Goal: Task Accomplishment & Management: Use online tool/utility

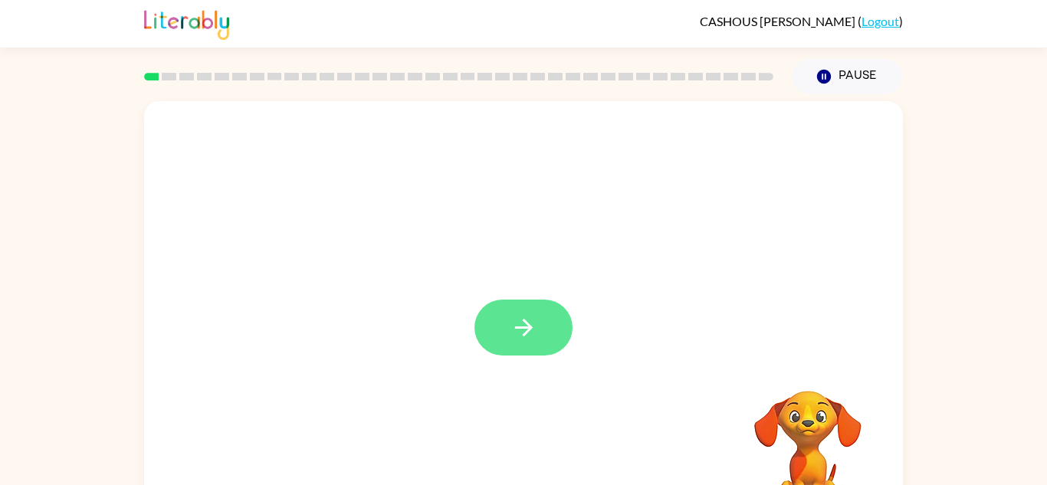
click at [562, 333] on button "button" at bounding box center [523, 328] width 98 height 56
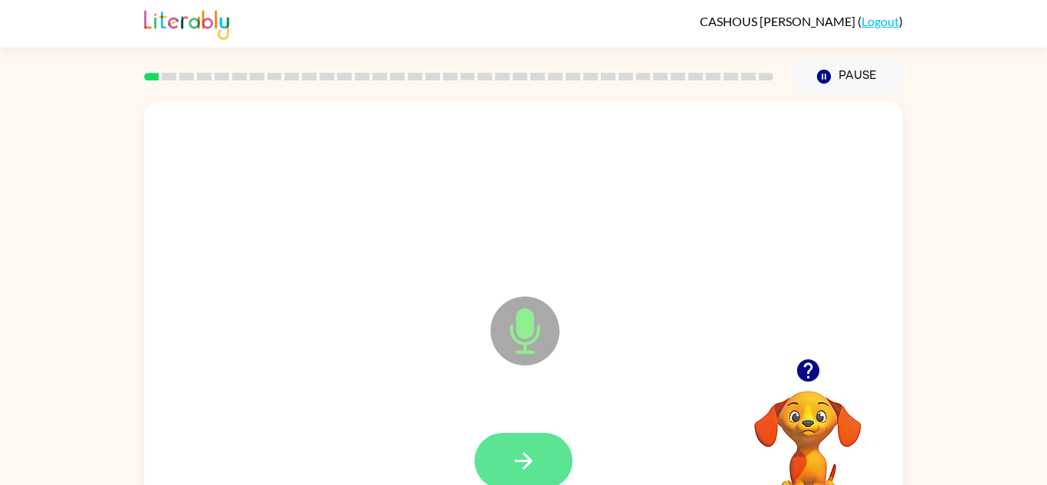
click at [512, 451] on icon "button" at bounding box center [523, 460] width 27 height 27
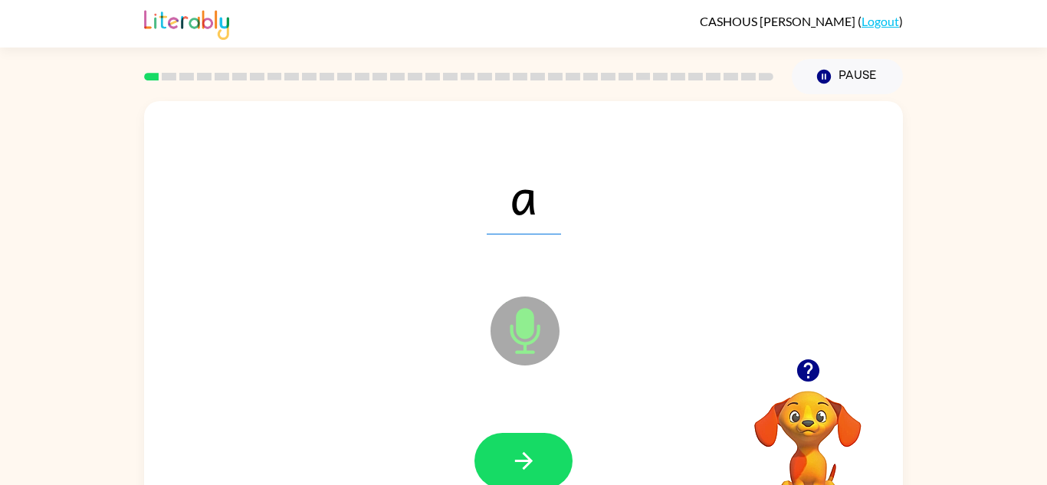
click at [538, 451] on button "button" at bounding box center [523, 461] width 98 height 56
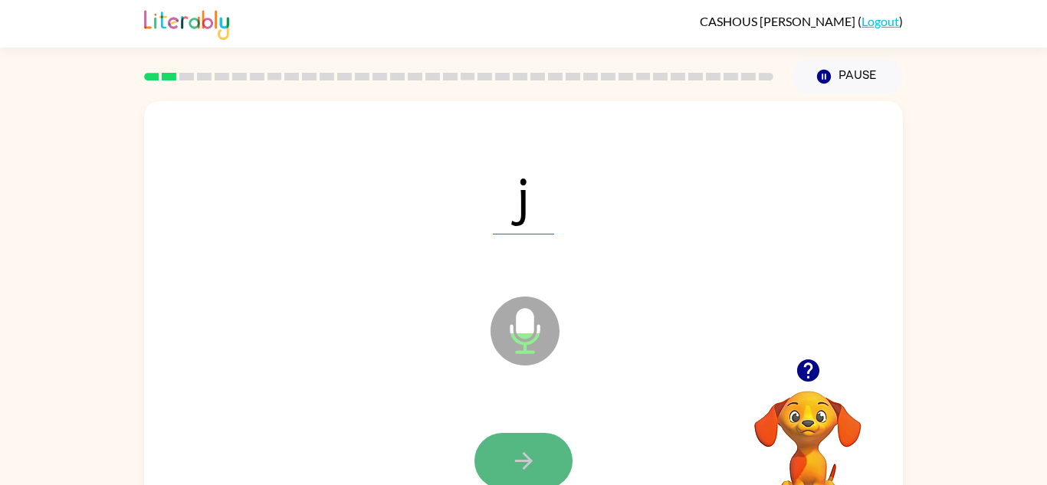
click at [536, 452] on icon "button" at bounding box center [523, 460] width 27 height 27
click at [542, 452] on button "button" at bounding box center [523, 461] width 98 height 56
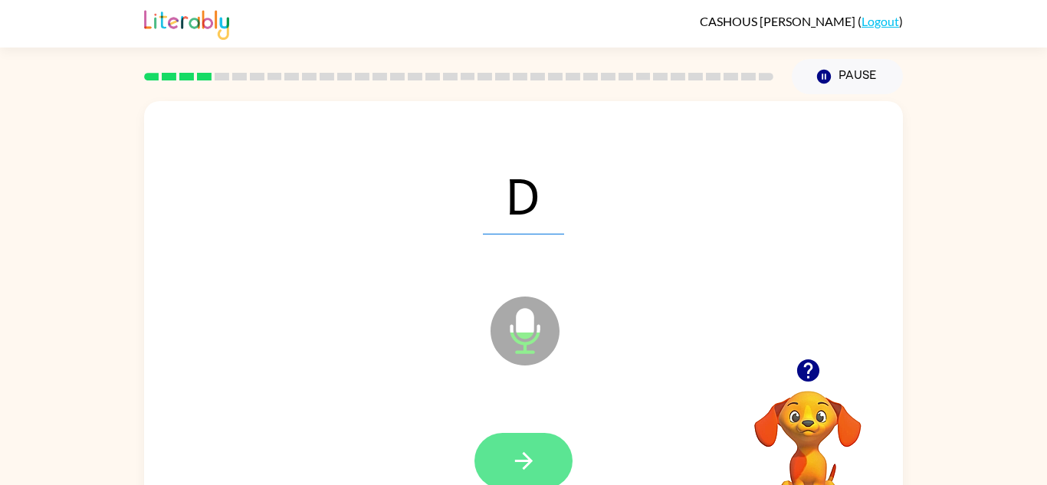
click at [491, 455] on button "button" at bounding box center [523, 461] width 98 height 56
click at [495, 453] on button "button" at bounding box center [523, 461] width 98 height 56
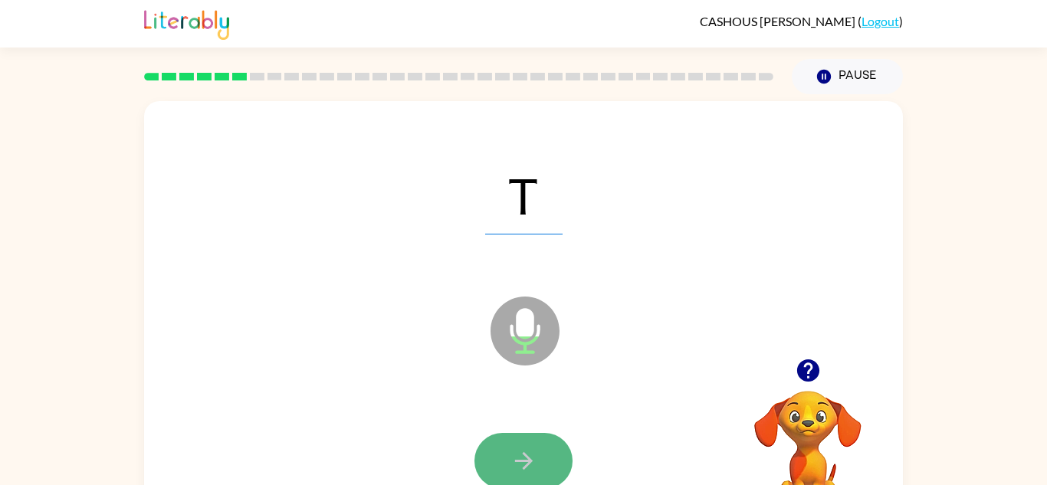
click at [508, 446] on button "button" at bounding box center [523, 461] width 98 height 56
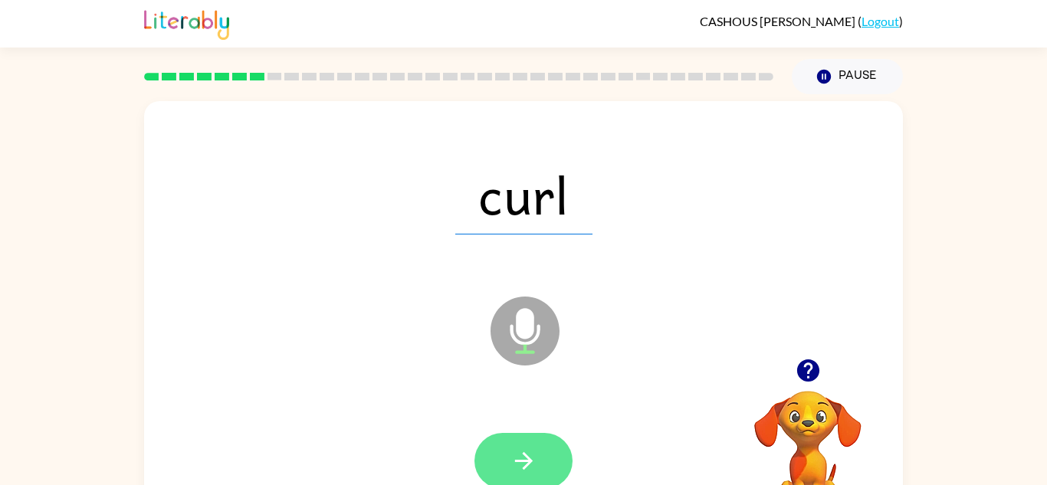
click at [519, 436] on button "button" at bounding box center [523, 461] width 98 height 56
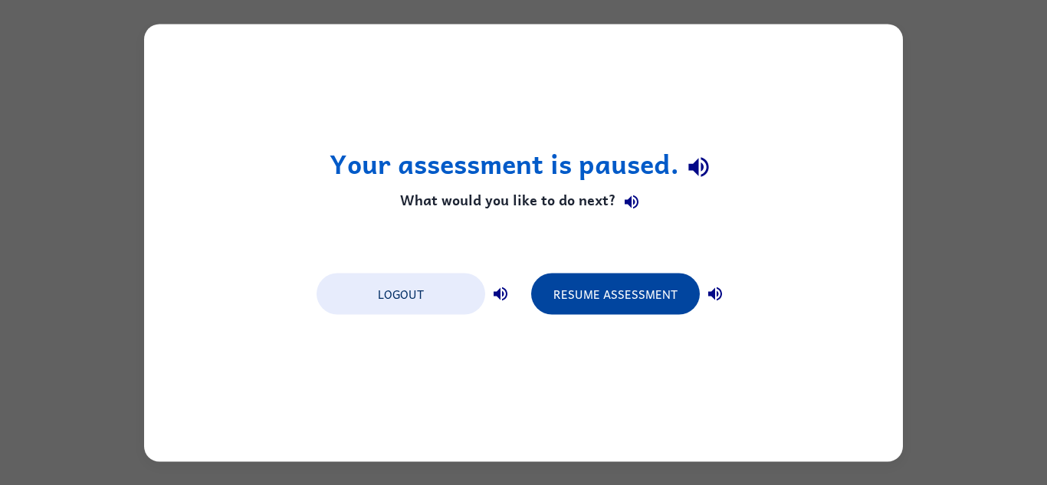
click at [618, 287] on button "Resume Assessment" at bounding box center [615, 293] width 169 height 41
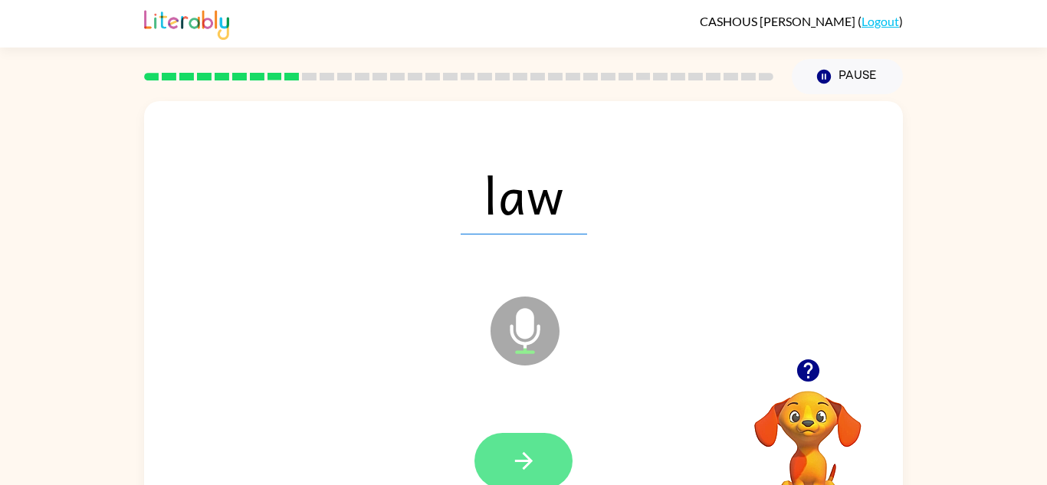
click at [538, 456] on button "button" at bounding box center [523, 461] width 98 height 56
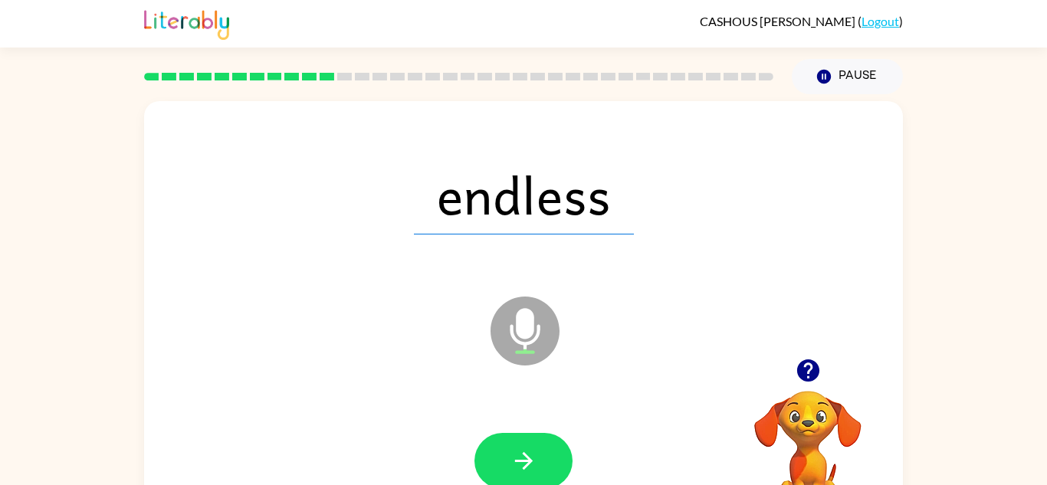
click at [538, 456] on button "button" at bounding box center [523, 461] width 98 height 56
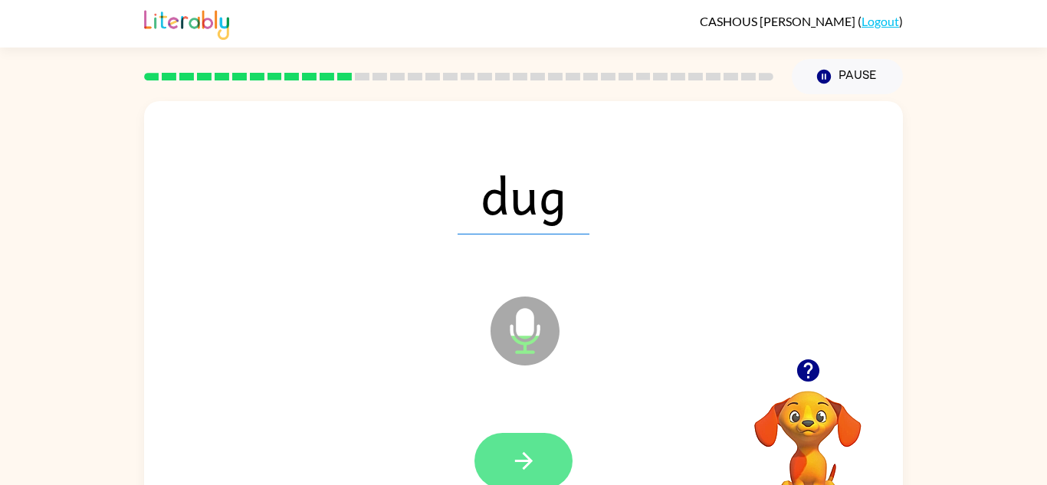
click at [538, 455] on button "button" at bounding box center [523, 461] width 98 height 56
click at [534, 474] on button "button" at bounding box center [523, 461] width 98 height 56
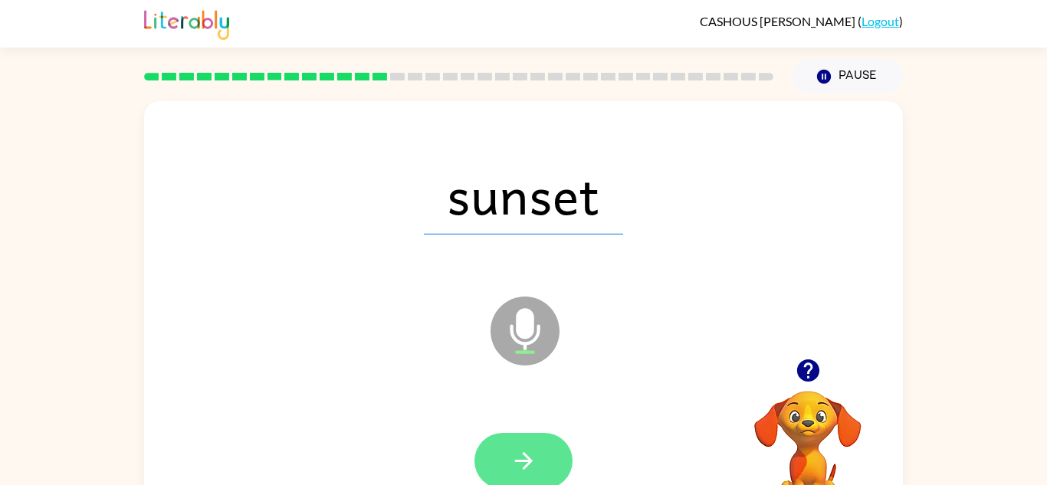
click at [534, 451] on icon "button" at bounding box center [523, 460] width 27 height 27
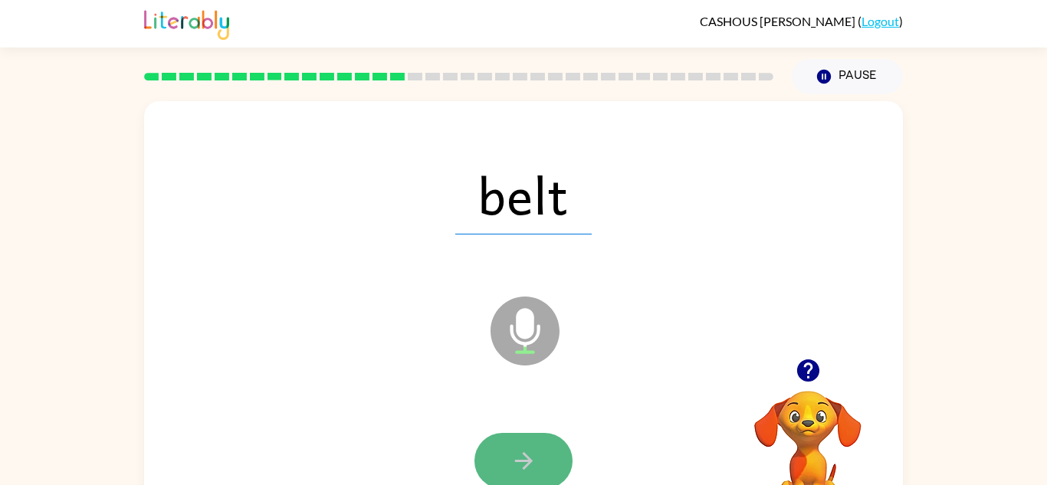
click at [530, 473] on icon "button" at bounding box center [523, 460] width 27 height 27
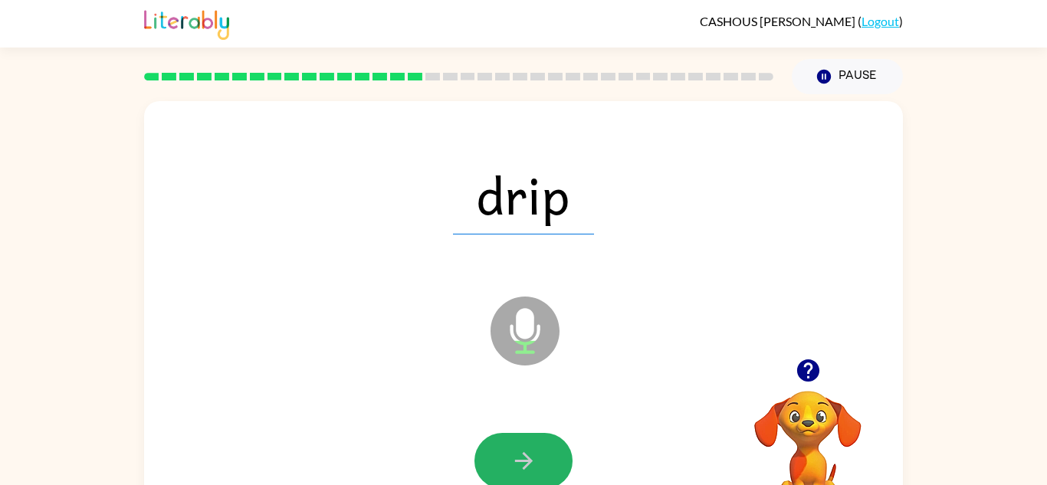
click at [531, 477] on button "button" at bounding box center [523, 461] width 98 height 56
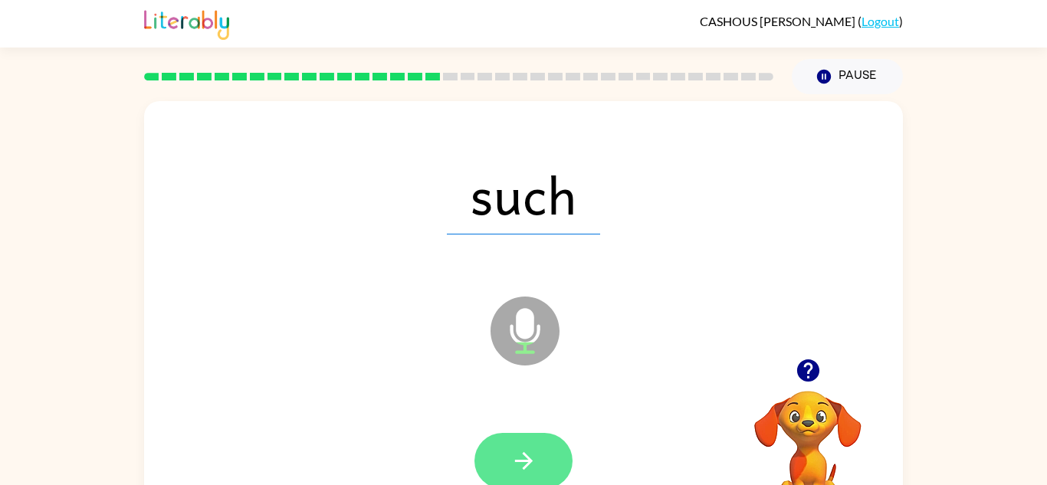
scroll to position [54, 0]
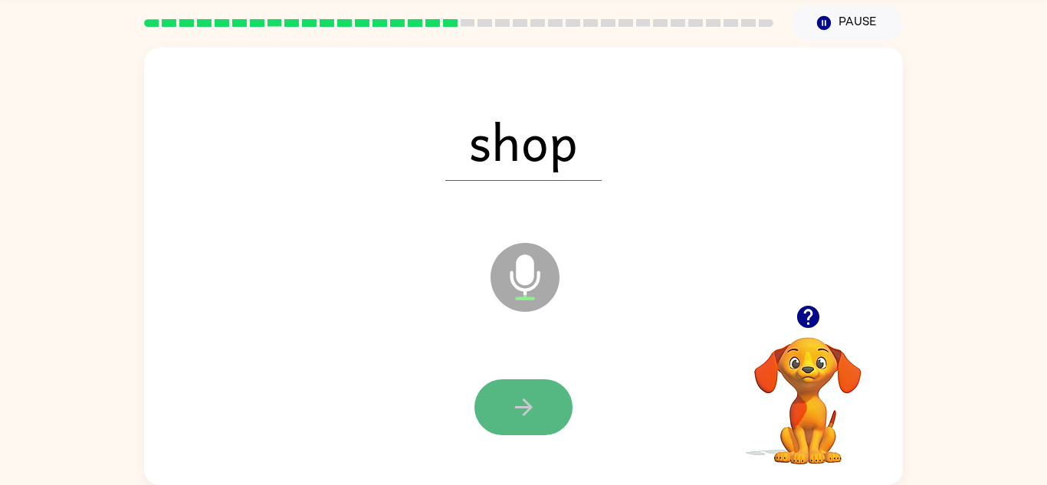
click at [534, 406] on icon "button" at bounding box center [523, 407] width 27 height 27
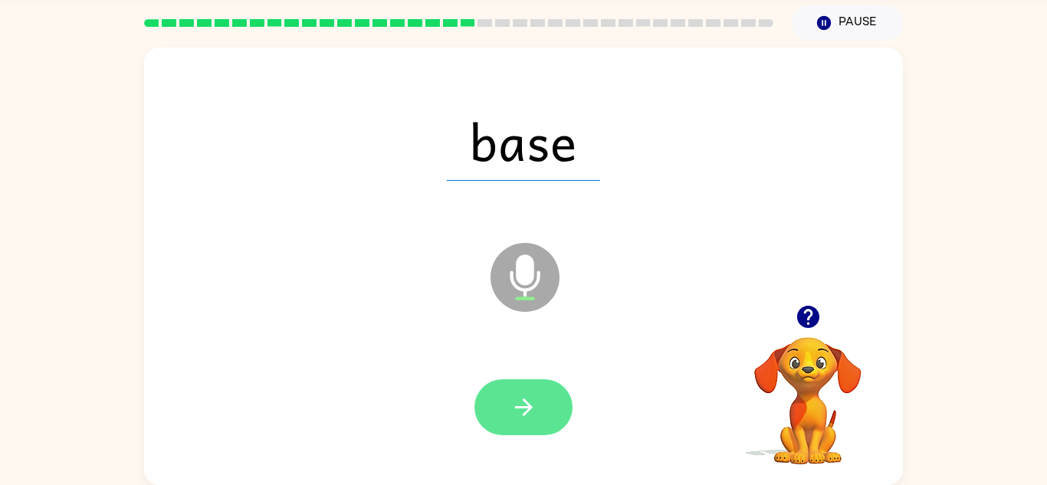
click at [537, 405] on button "button" at bounding box center [523, 407] width 98 height 56
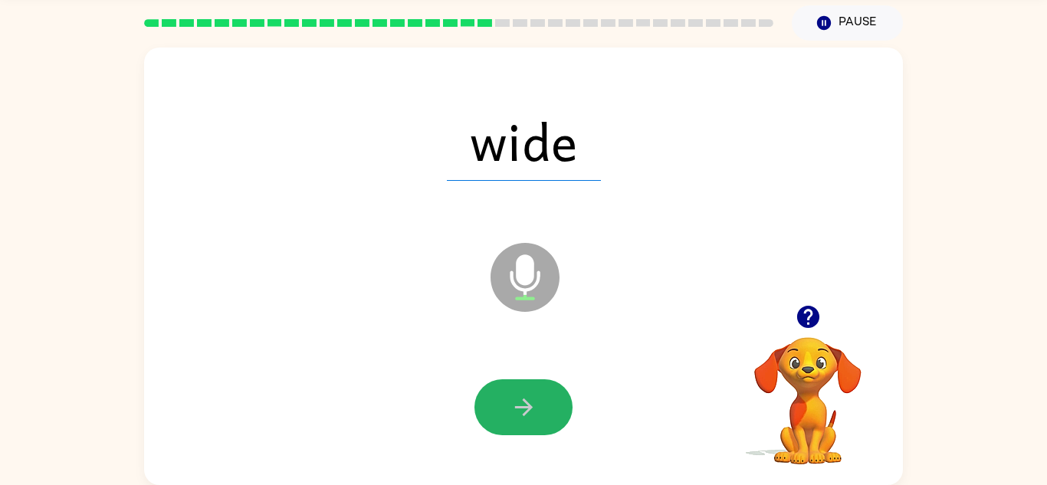
click at [538, 408] on button "button" at bounding box center [523, 407] width 98 height 56
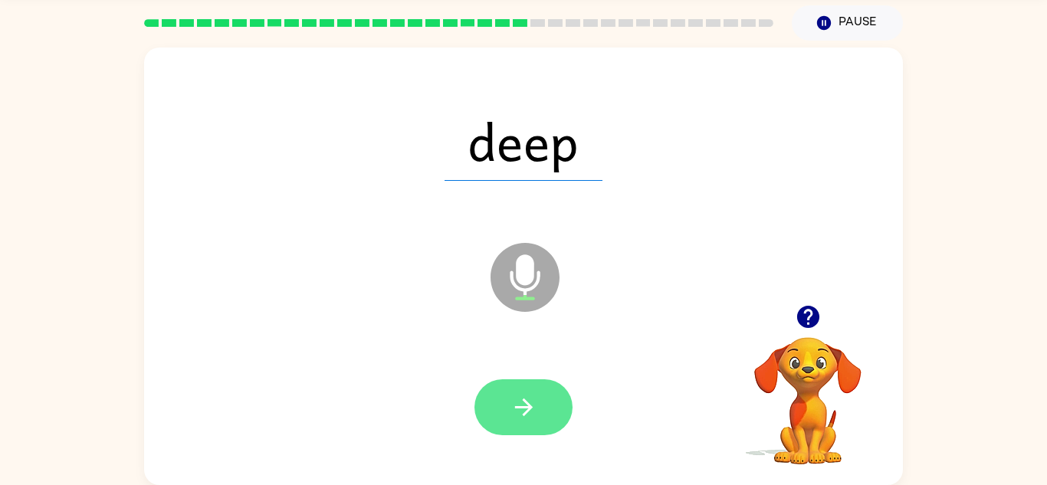
click at [537, 411] on button "button" at bounding box center [523, 407] width 98 height 56
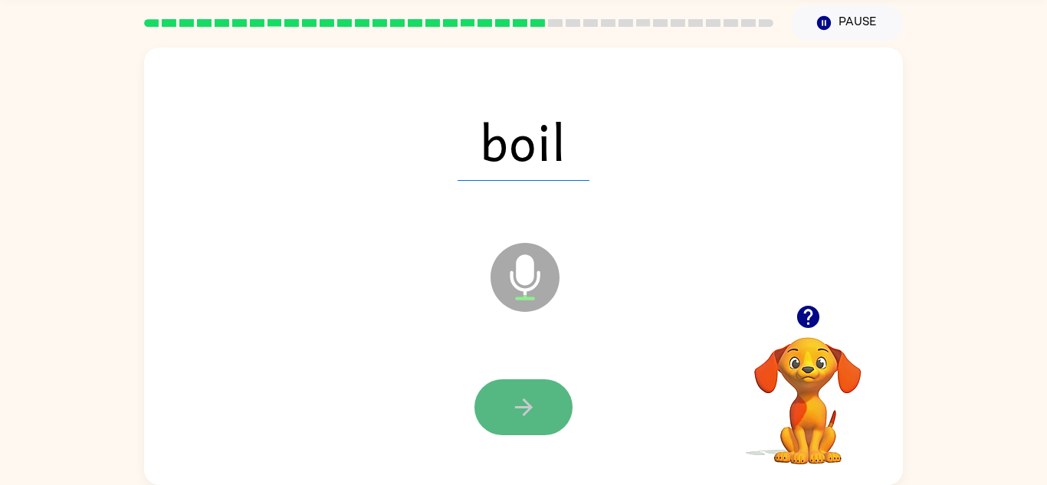
click at [541, 410] on button "button" at bounding box center [523, 407] width 98 height 56
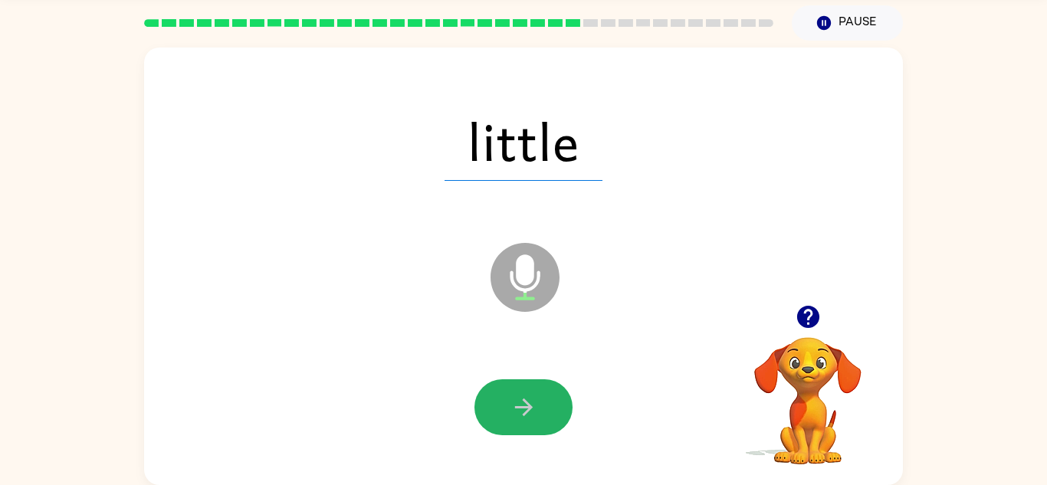
click at [541, 410] on button "button" at bounding box center [523, 407] width 98 height 56
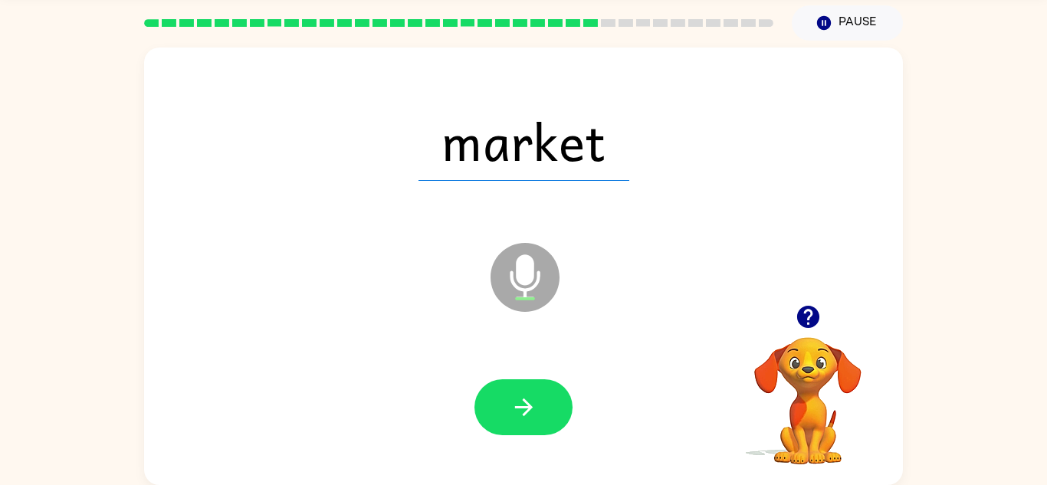
click at [539, 409] on button "button" at bounding box center [523, 407] width 98 height 56
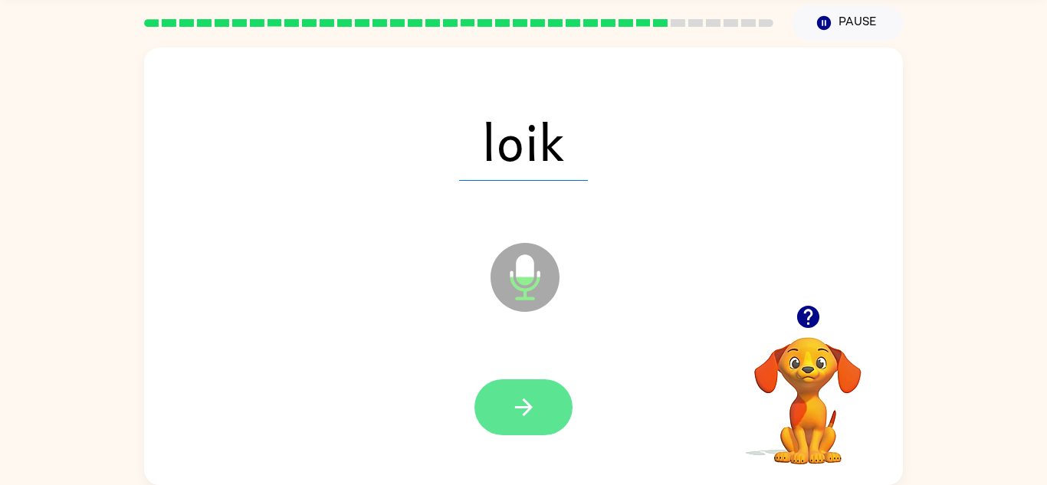
click at [541, 411] on button "button" at bounding box center [523, 407] width 98 height 56
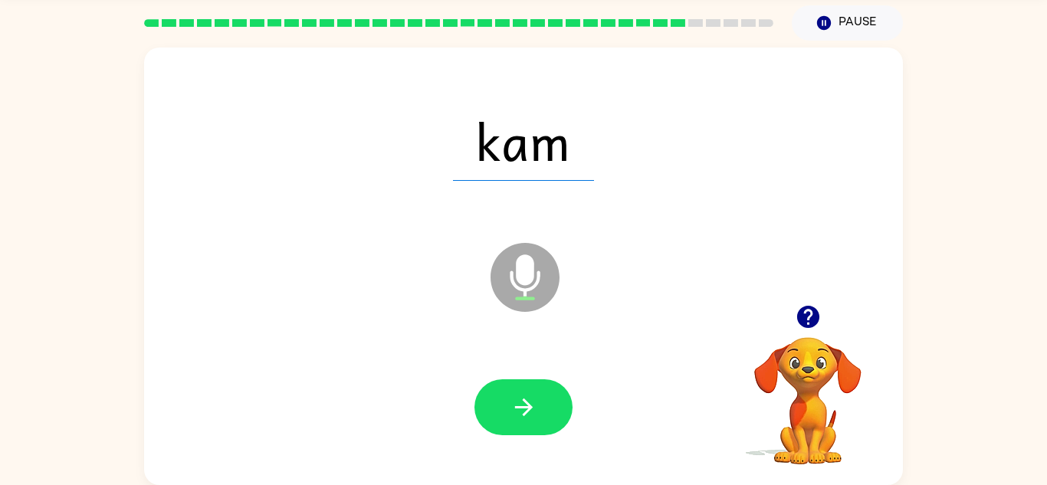
click at [541, 414] on button "button" at bounding box center [523, 407] width 98 height 56
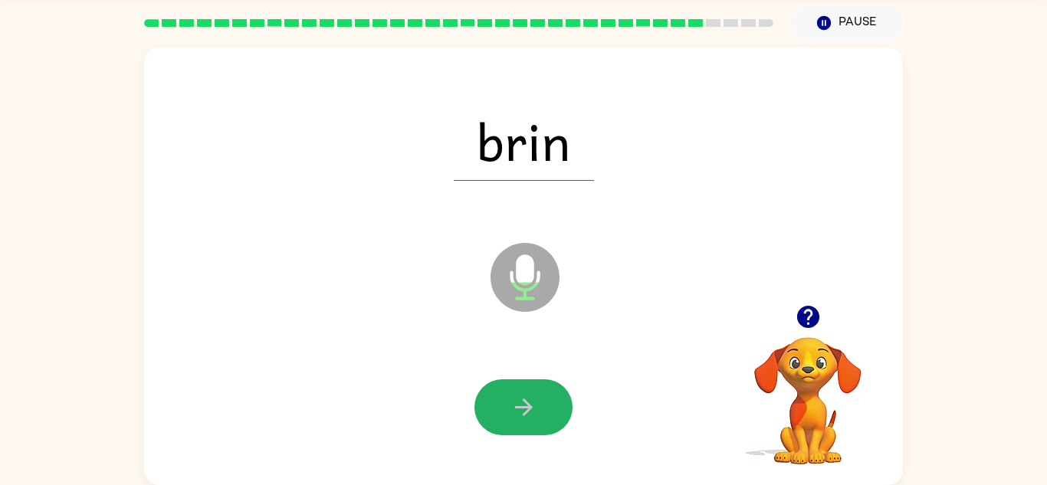
click at [541, 414] on button "button" at bounding box center [523, 407] width 98 height 56
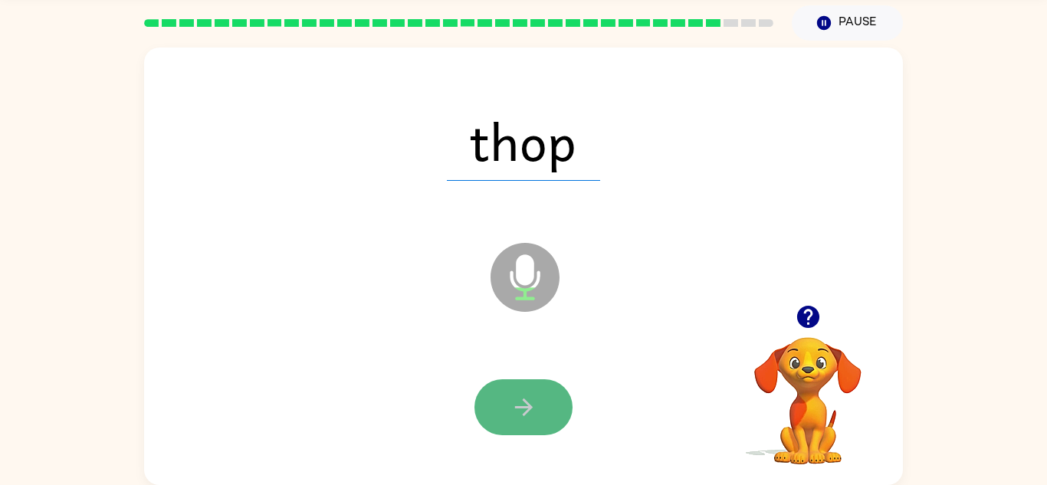
click at [541, 411] on button "button" at bounding box center [523, 407] width 98 height 56
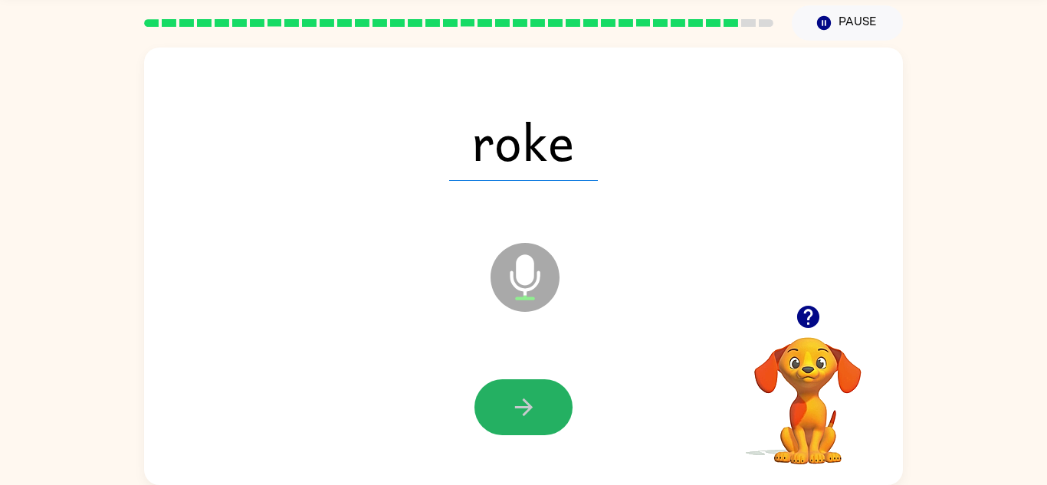
click at [539, 411] on button "button" at bounding box center [523, 407] width 98 height 56
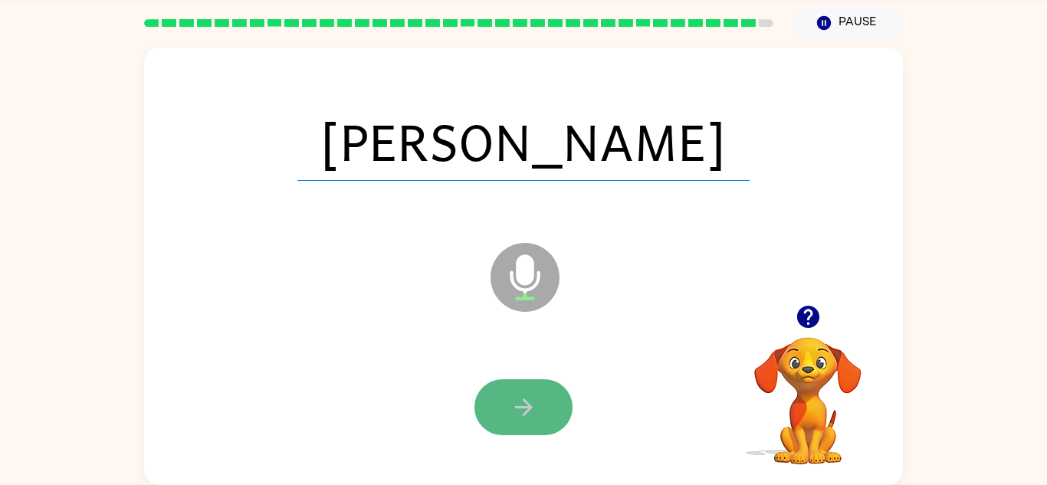
click at [533, 414] on icon "button" at bounding box center [523, 407] width 27 height 27
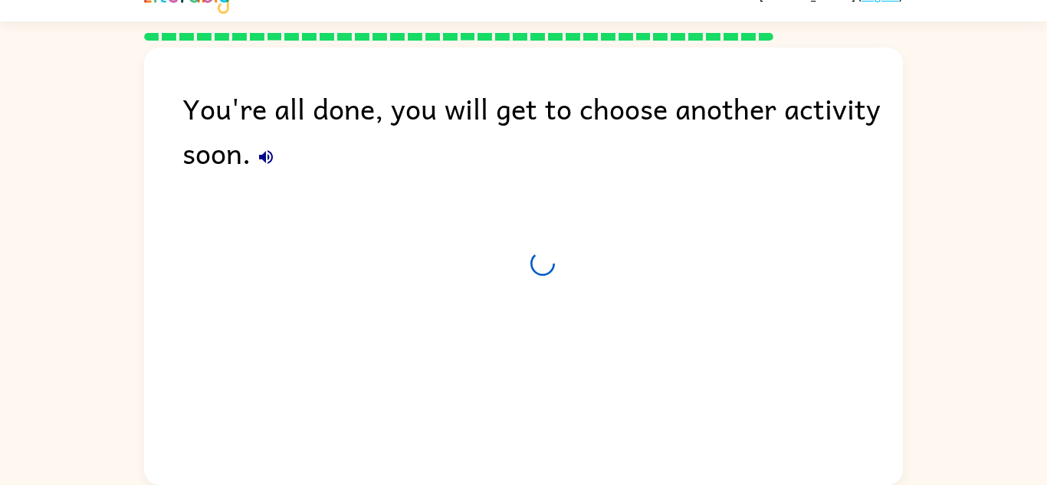
scroll to position [26, 0]
